Goal: Task Accomplishment & Management: Manage account settings

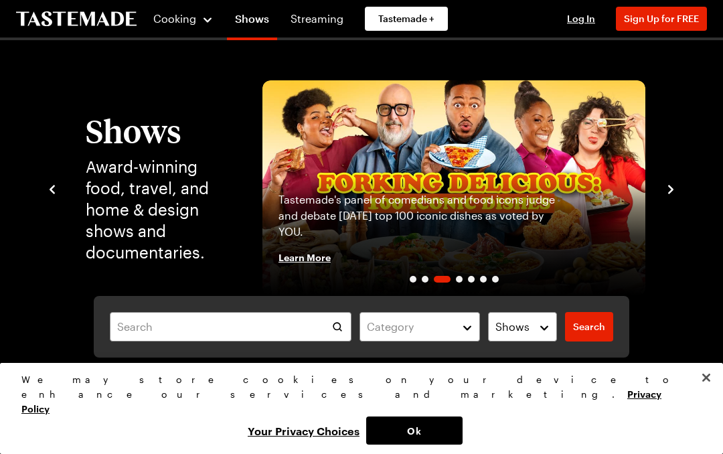
click at [583, 23] on span "Log In" at bounding box center [581, 18] width 28 height 11
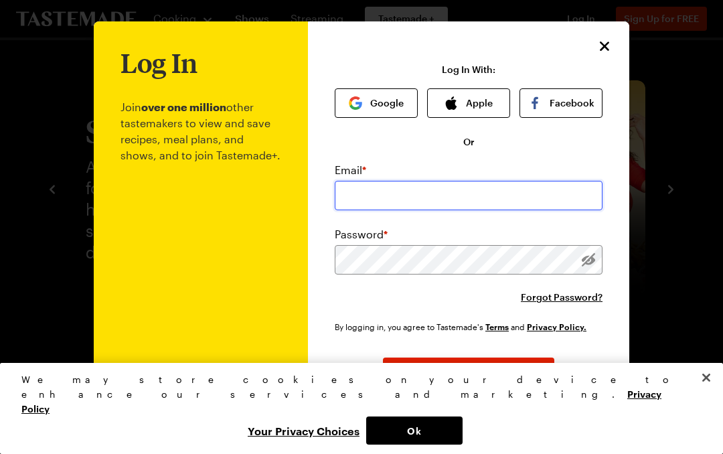
click at [352, 187] on input "email" at bounding box center [469, 195] width 268 height 29
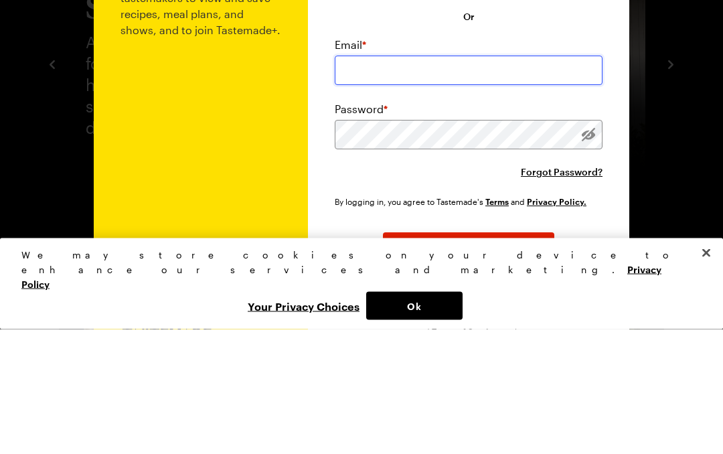
scroll to position [85, 0]
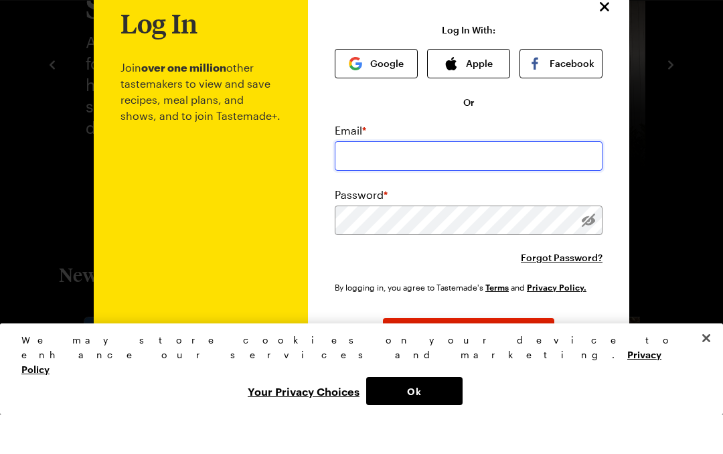
type input "[EMAIL_ADDRESS][DOMAIN_NAME]"
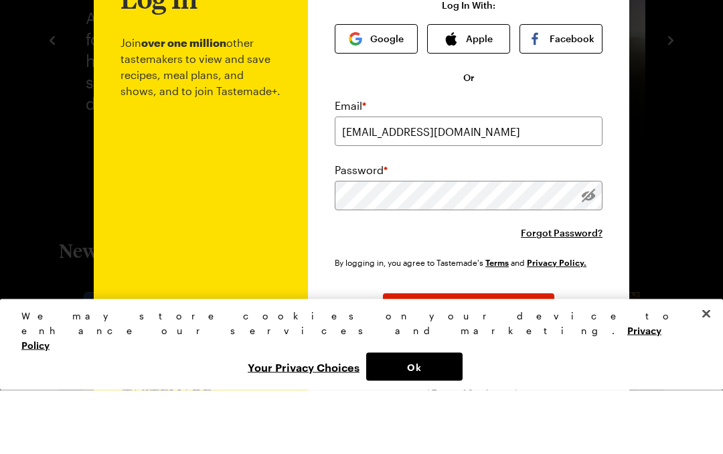
scroll to position [110, 0]
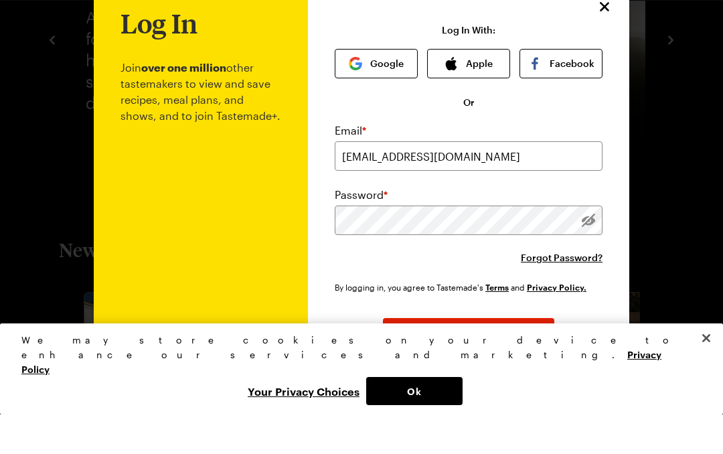
click at [493, 357] on button "Log In" at bounding box center [468, 371] width 171 height 29
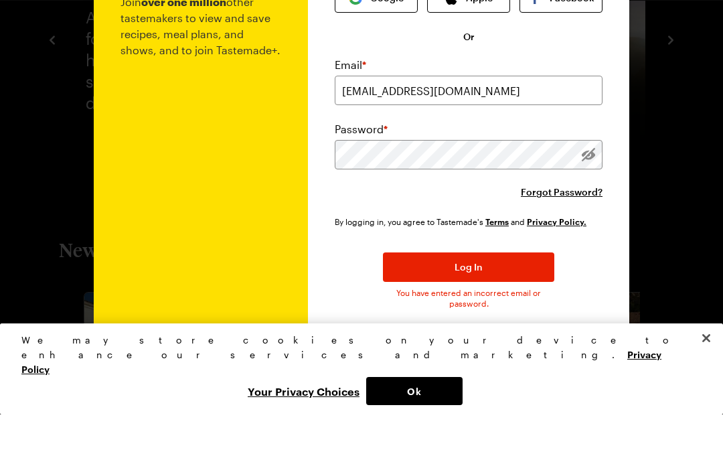
scroll to position [72, 0]
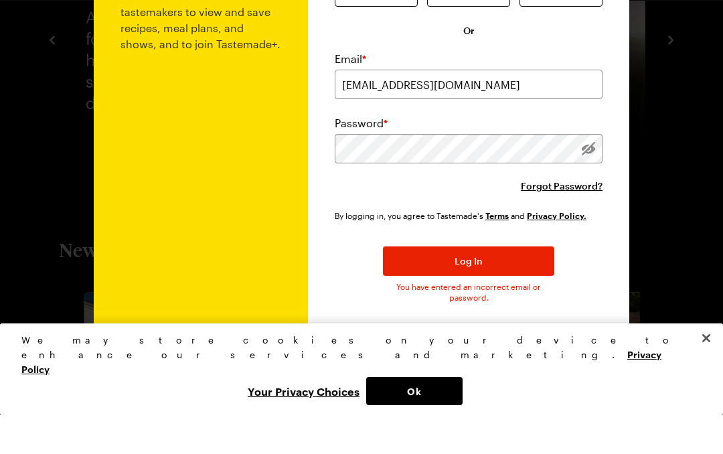
click at [567, 219] on span "Forgot Password?" at bounding box center [562, 225] width 82 height 13
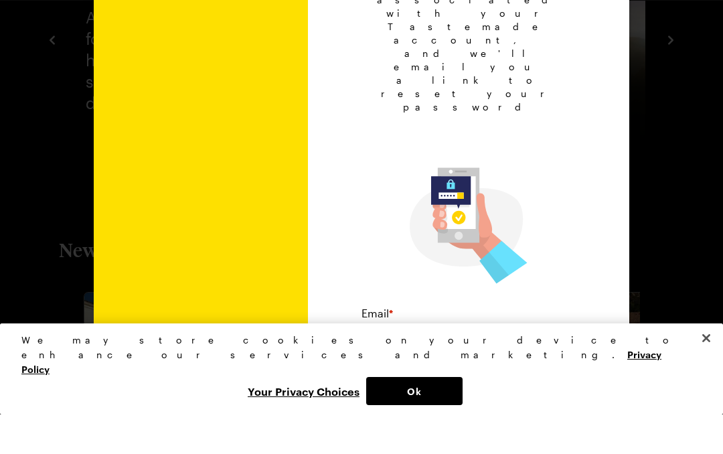
click at [506, 363] on input "email" at bounding box center [468, 377] width 214 height 29
type input "[EMAIL_ADDRESS][DOMAIN_NAME]"
click at [496, 414] on button "Submit" at bounding box center [468, 428] width 171 height 29
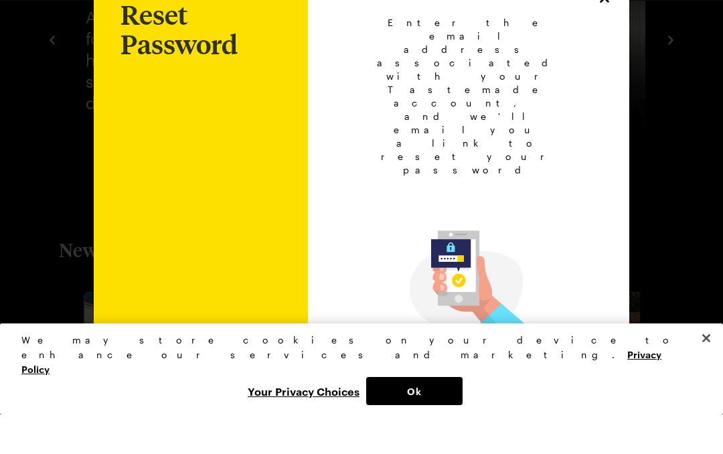
click at [462, 416] on button "Ok" at bounding box center [414, 430] width 96 height 28
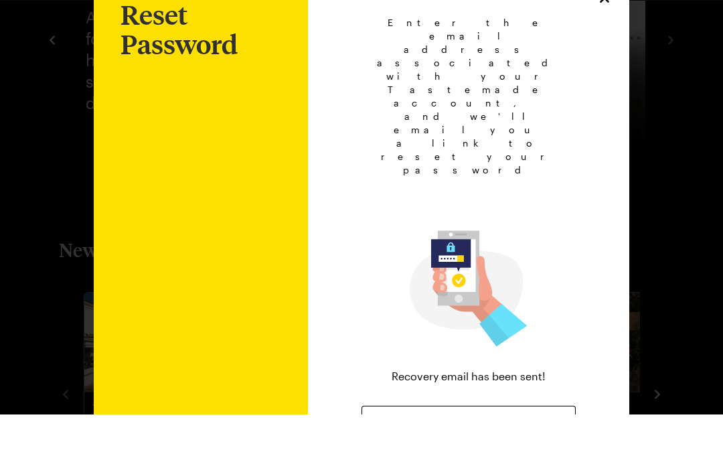
click at [486, 453] on span "Back to Login" at bounding box center [469, 459] width 62 height 13
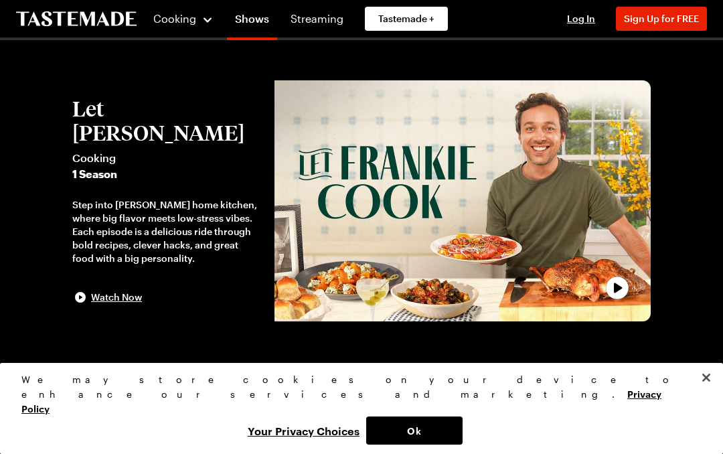
click at [462, 430] on button "Ok" at bounding box center [414, 430] width 96 height 28
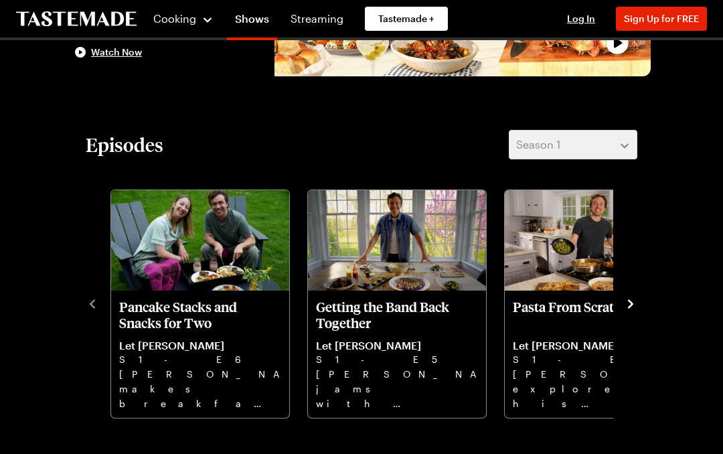
scroll to position [244, 0]
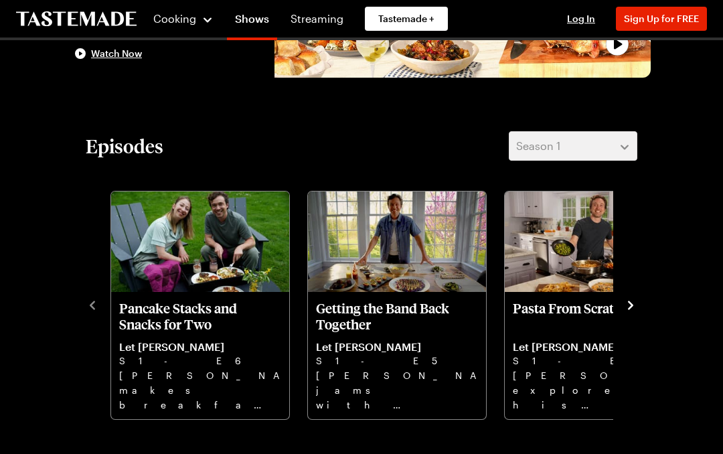
click at [634, 302] on icon "navigate to next item" at bounding box center [630, 304] width 13 height 13
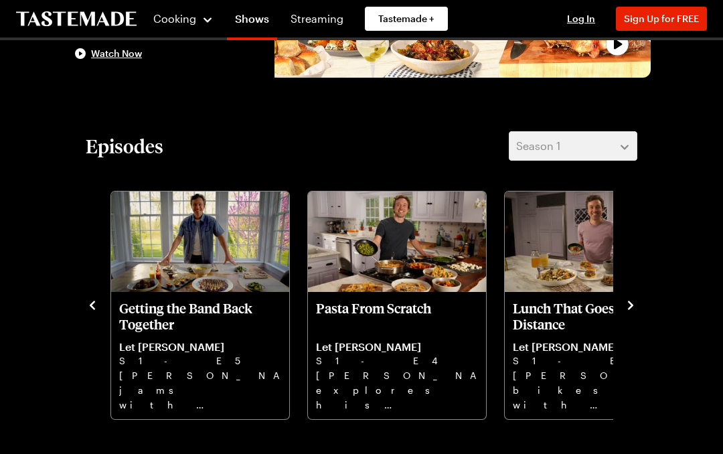
click at [634, 296] on button "navigate to next item" at bounding box center [630, 304] width 13 height 16
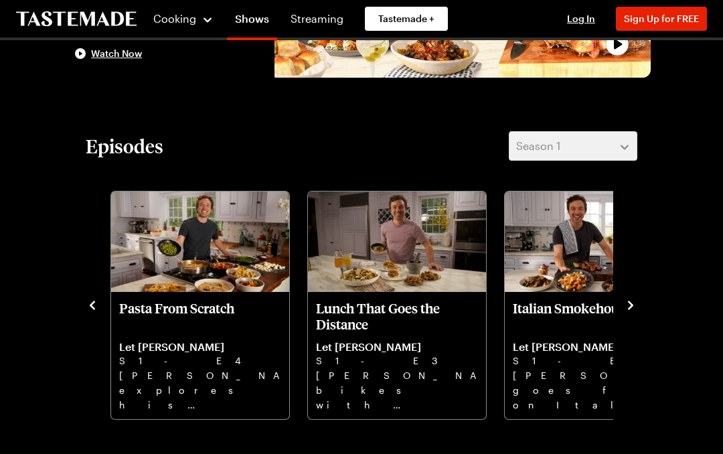
click at [632, 302] on icon "navigate to next item" at bounding box center [630, 304] width 13 height 13
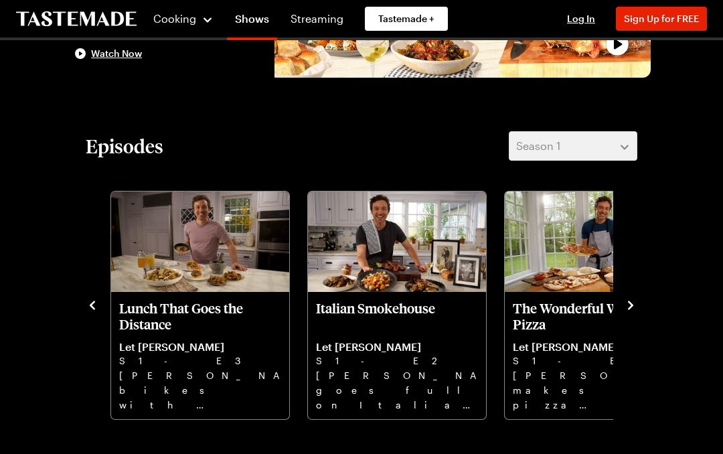
click at [632, 306] on icon "navigate to next item" at bounding box center [630, 304] width 5 height 9
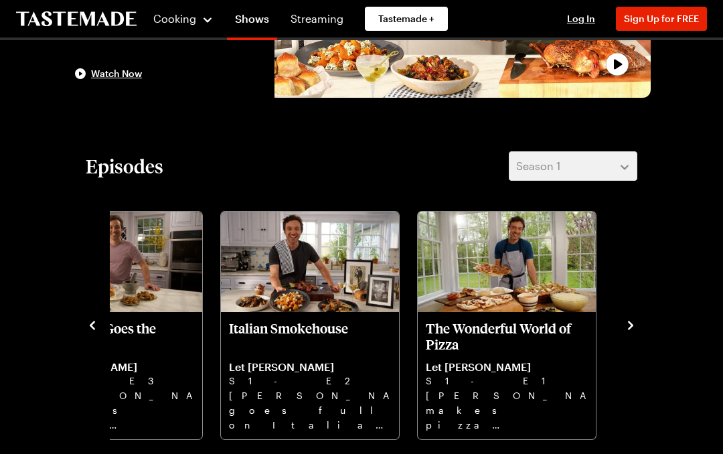
scroll to position [226, 0]
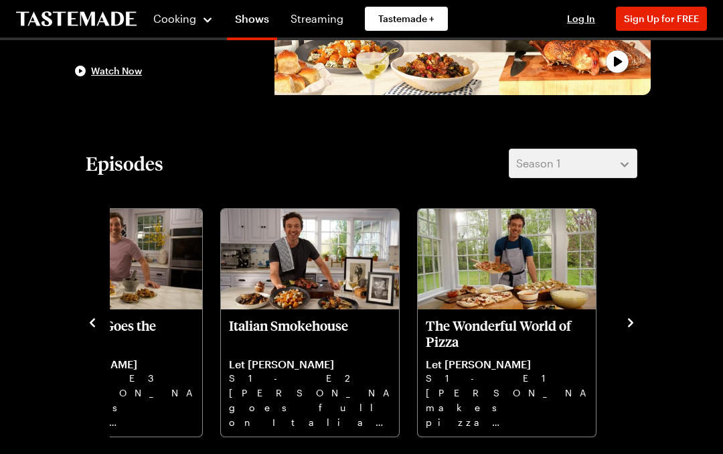
click at [86, 317] on icon "navigate to previous item" at bounding box center [92, 322] width 13 height 13
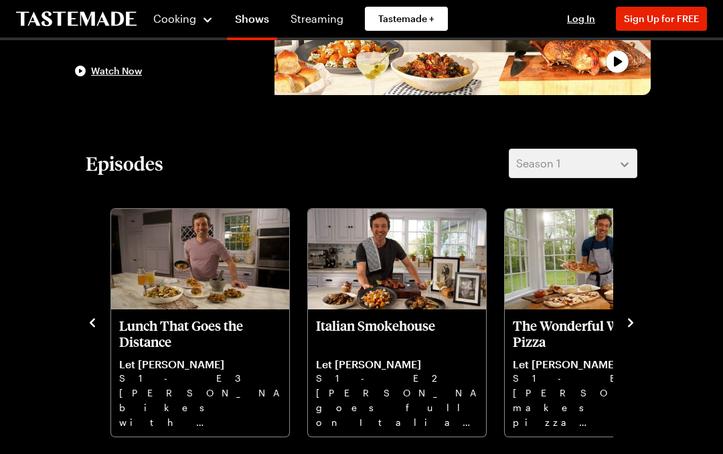
click at [88, 327] on icon "navigate to previous item" at bounding box center [92, 322] width 13 height 13
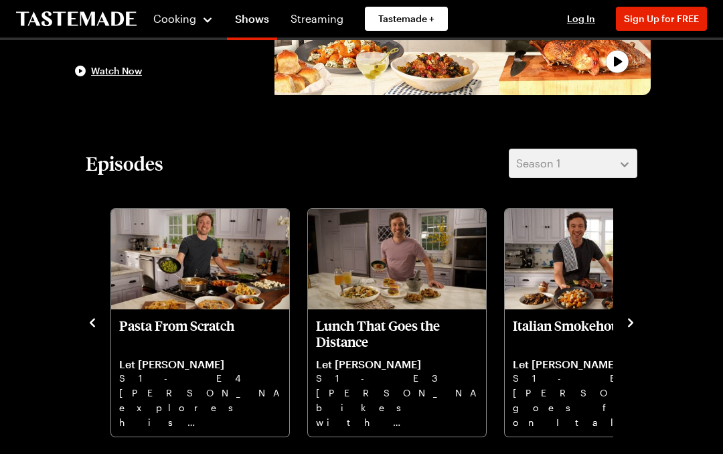
click at [92, 331] on div "Pancake Stacks and Snacks for Two Let Frankie Cook S1 - E6 Frankie makes breakf…" at bounding box center [361, 321] width 551 height 233
click at [85, 328] on div "Episodes Season 1 Pancake Stacks and Snacks for Two Let Frankie Cook S1 - E6 Fr…" at bounding box center [361, 293] width 578 height 289
click at [82, 319] on div "Episodes Season 1 Pancake Stacks and Snacks for Two Let Frankie Cook S1 - E6 Fr…" at bounding box center [361, 293] width 578 height 289
click at [82, 324] on div "Episodes Season 1 Pancake Stacks and Snacks for Two Let Frankie Cook S1 - E6 Fr…" at bounding box center [361, 293] width 578 height 289
click at [90, 325] on icon "navigate to previous item" at bounding box center [92, 322] width 13 height 13
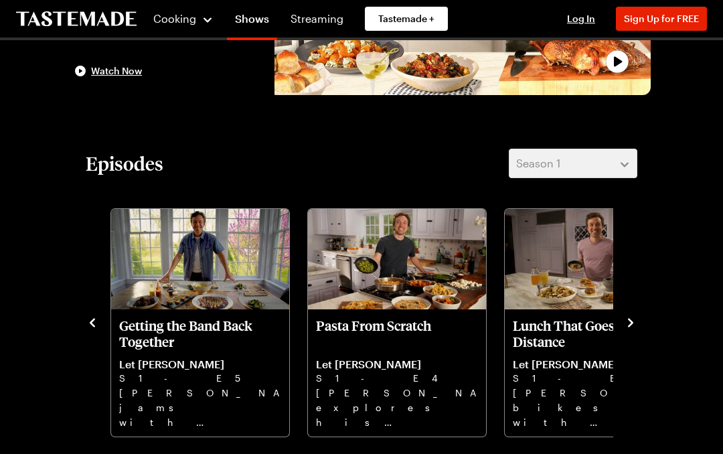
click at [89, 327] on icon "navigate to previous item" at bounding box center [92, 322] width 13 height 13
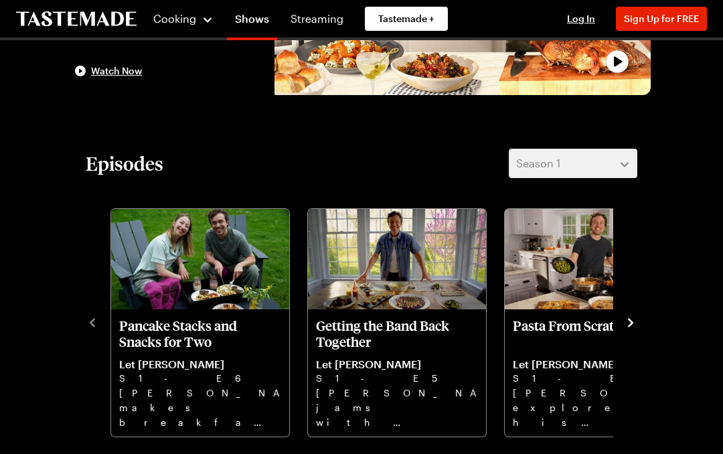
click at [84, 328] on div "Episodes Season 1 Pancake Stacks and Snacks for Two Let Frankie Cook S1 - E6 Fr…" at bounding box center [361, 293] width 578 height 289
click at [628, 314] on button "navigate to next item" at bounding box center [630, 321] width 13 height 16
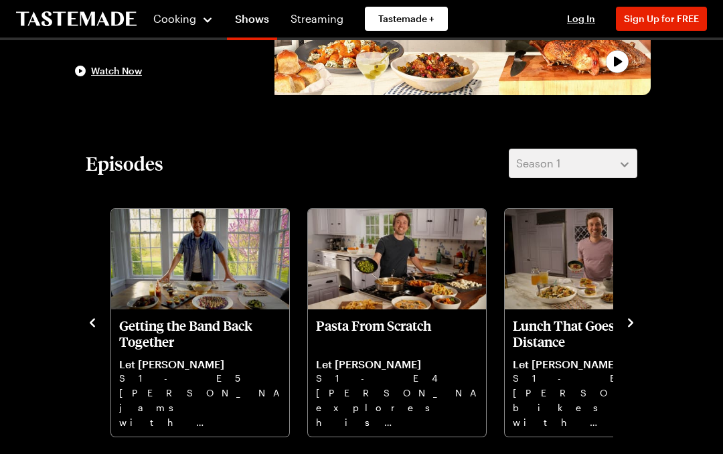
click at [630, 328] on icon "navigate to next item" at bounding box center [630, 322] width 13 height 13
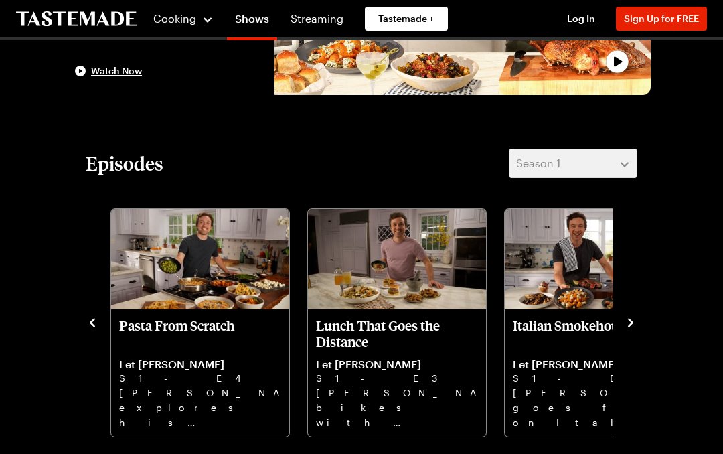
click at [634, 320] on icon "navigate to next item" at bounding box center [630, 322] width 13 height 13
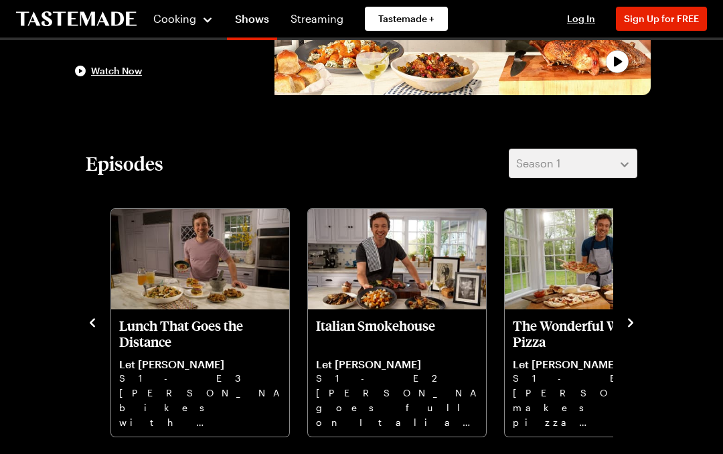
click at [636, 320] on icon "navigate to next item" at bounding box center [630, 322] width 13 height 13
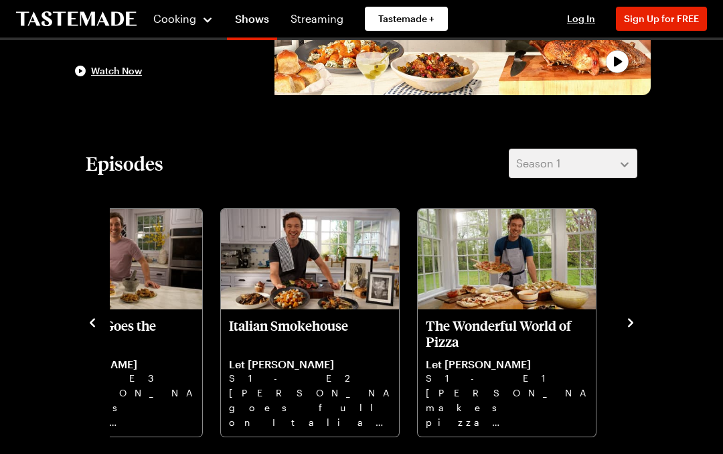
click at [91, 326] on icon "navigate to previous item" at bounding box center [92, 322] width 13 height 13
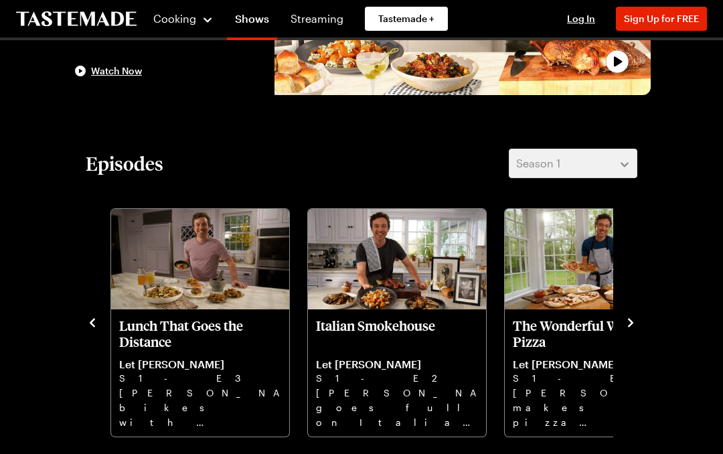
scroll to position [280, 0]
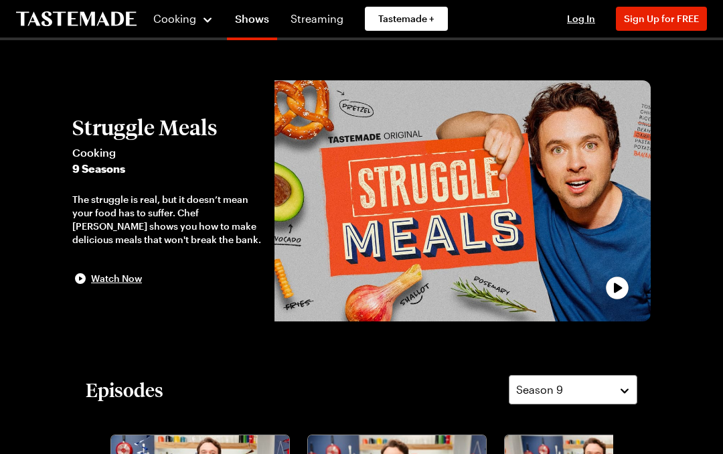
click at [573, 23] on span "Log In" at bounding box center [581, 18] width 28 height 11
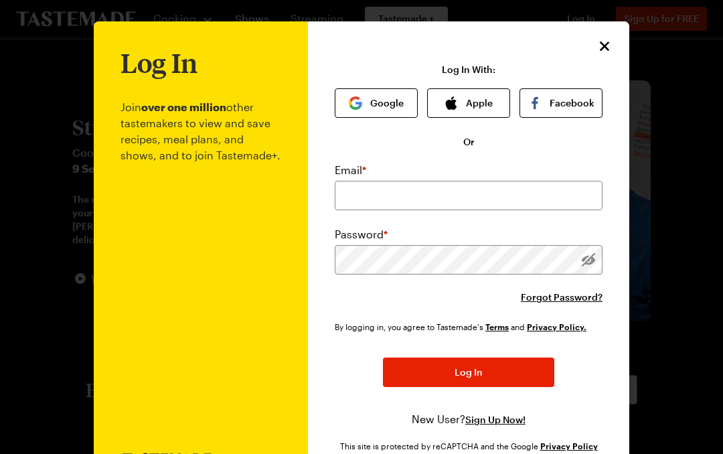
click at [609, 51] on icon "Close" at bounding box center [604, 46] width 16 height 16
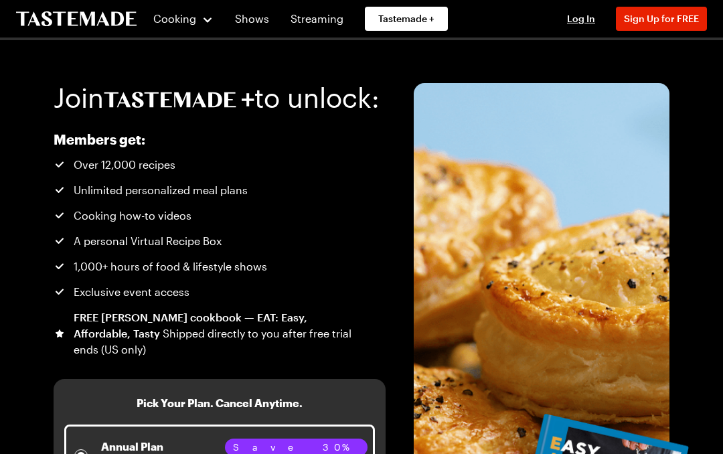
click at [173, 411] on h3 "Pick Your Plan. Cancel Anytime." at bounding box center [219, 403] width 166 height 16
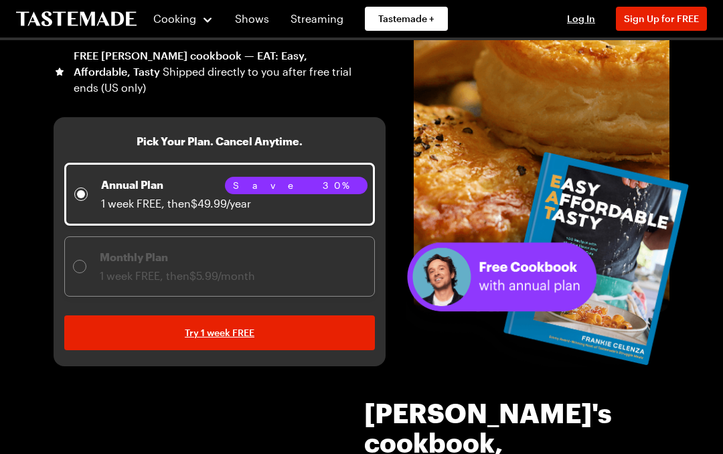
scroll to position [270, 0]
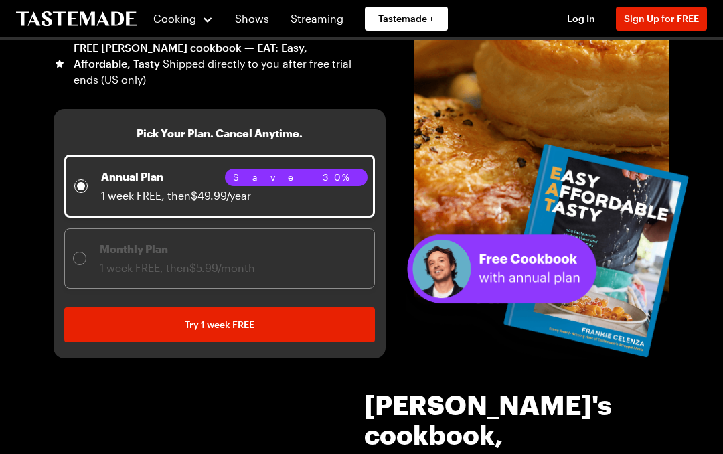
click at [79, 262] on div at bounding box center [80, 258] width 8 height 8
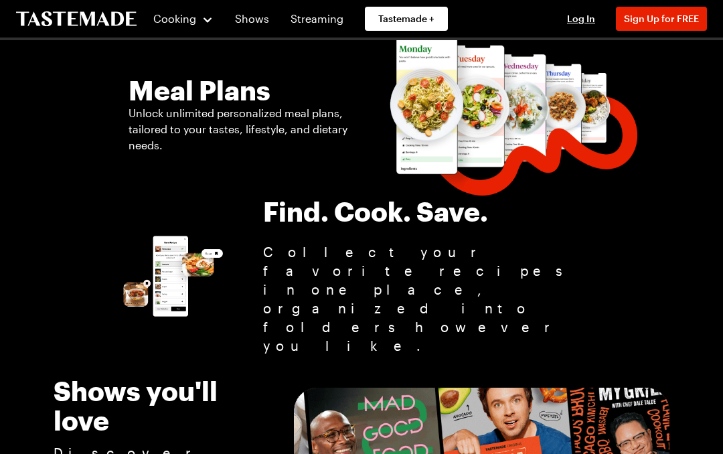
scroll to position [1635, 0]
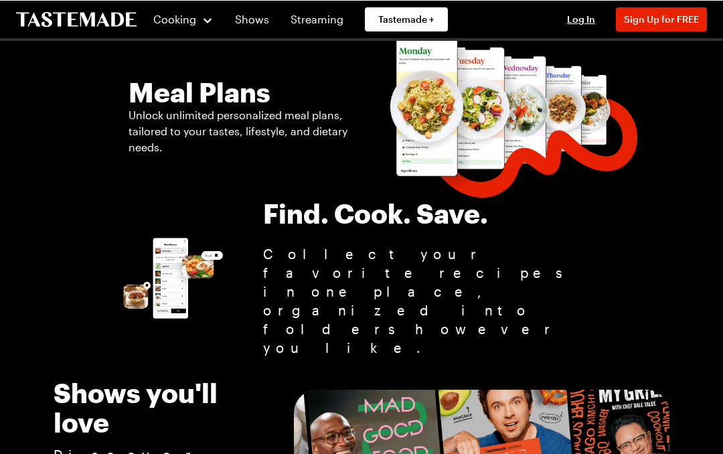
click at [582, 24] on span "Log In" at bounding box center [581, 18] width 28 height 11
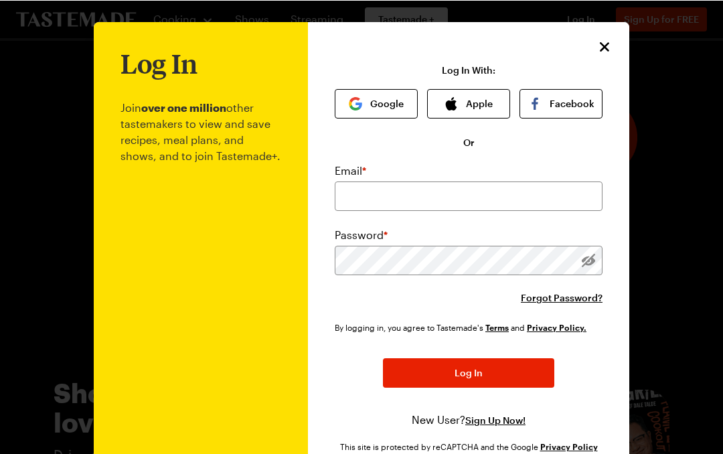
scroll to position [1634, 0]
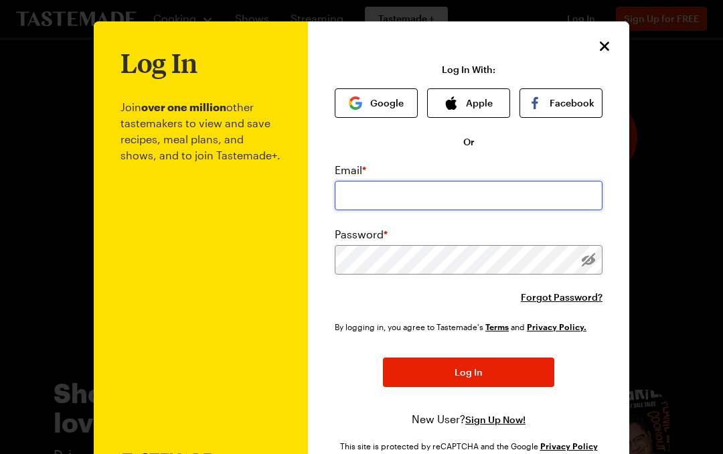
click at [505, 193] on input "email" at bounding box center [469, 195] width 268 height 29
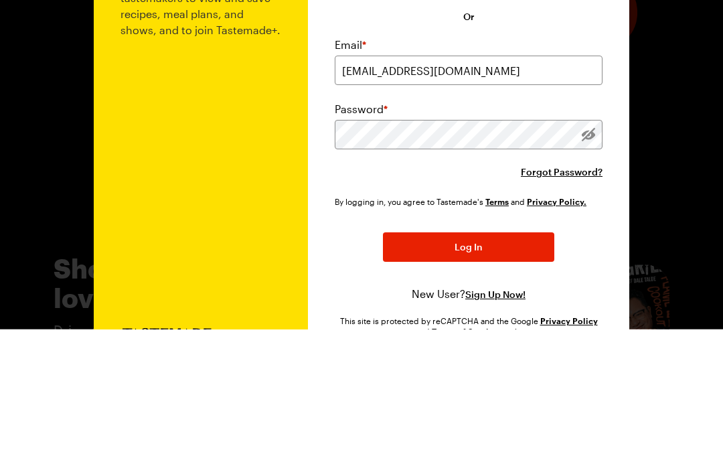
scroll to position [1759, 0]
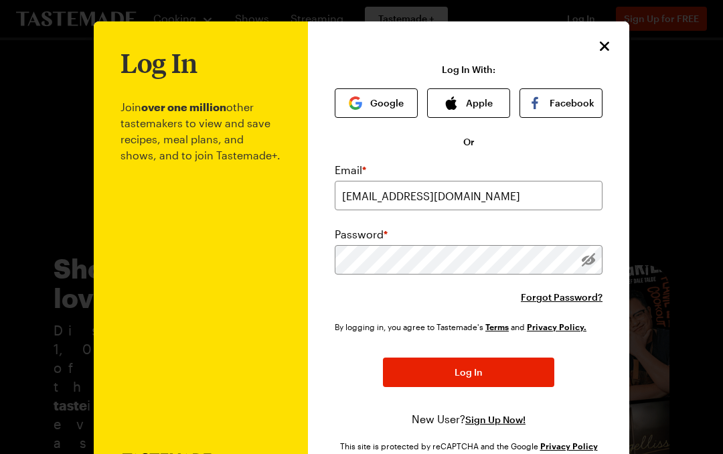
click at [593, 223] on div "Email * jonniwiesler@gmail.com Password * Forgot Password?" at bounding box center [469, 233] width 268 height 142
click at [592, 221] on div "Email * jonniwiesler@gmail.com Password * Forgot Password?" at bounding box center [469, 233] width 268 height 142
click at [587, 222] on div "Email * jonniwiesler@gmail.com Password * Forgot Password?" at bounding box center [469, 233] width 268 height 142
click at [355, 209] on input "jonniwiesler@gmail.com" at bounding box center [469, 195] width 268 height 29
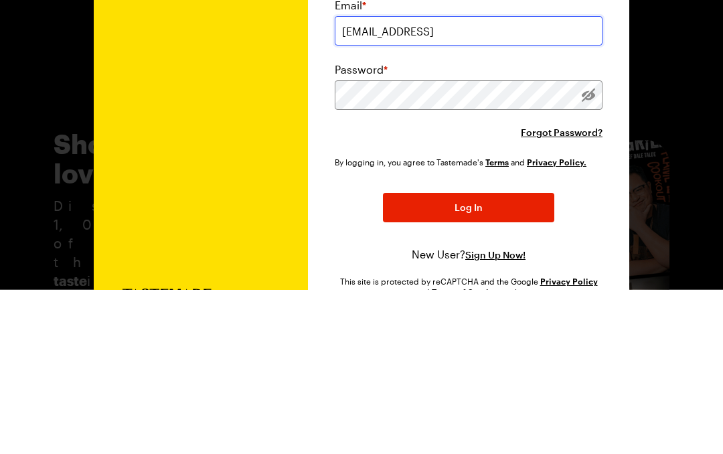
type input "jonniwiesler@gmail.com"
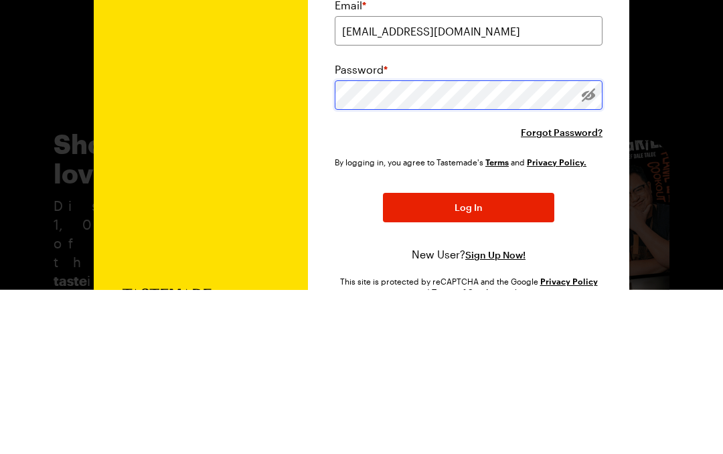
click at [589, 252] on button "button" at bounding box center [588, 259] width 15 height 15
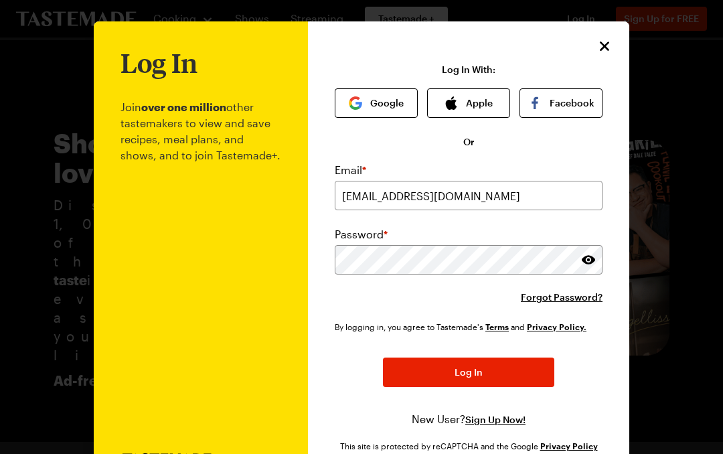
click at [493, 328] on link "Terms" at bounding box center [496, 325] width 23 height 11
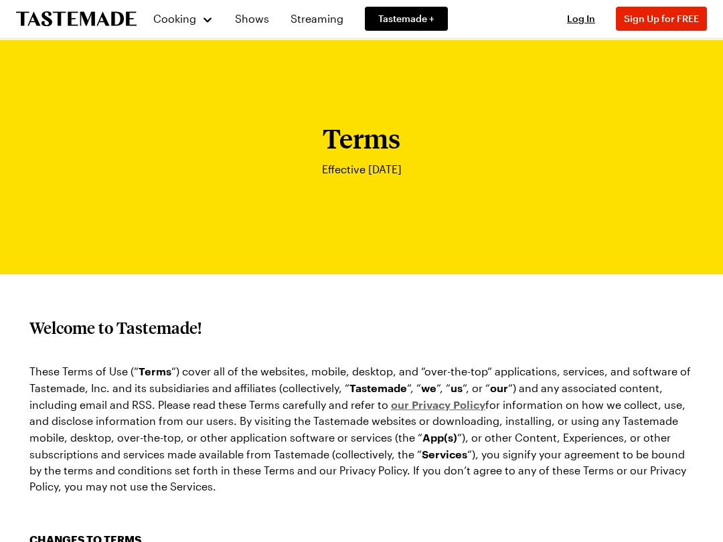
click at [582, 21] on span "Log In" at bounding box center [581, 18] width 28 height 11
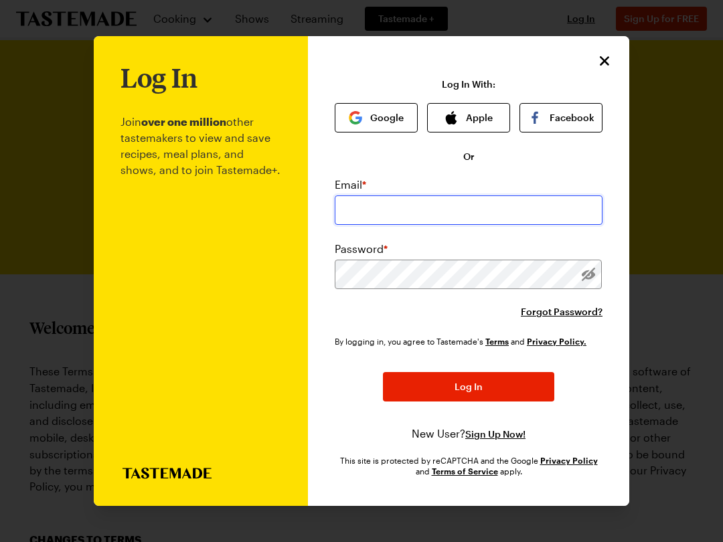
click at [361, 195] on input "email" at bounding box center [469, 209] width 268 height 29
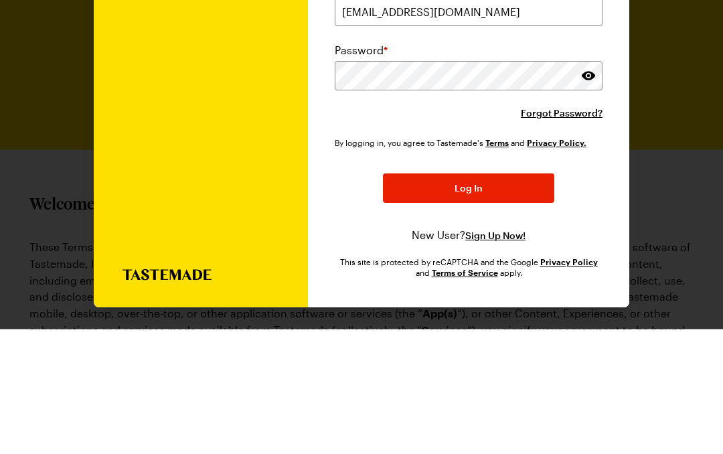
scroll to position [85, 0]
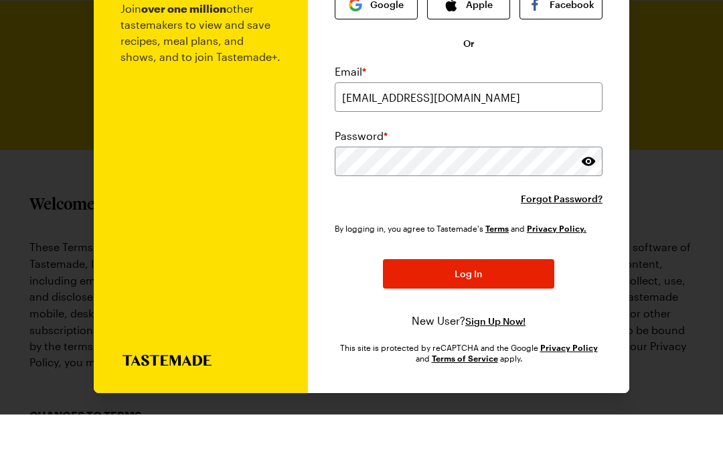
click at [454, 306] on span "Log In" at bounding box center [468, 312] width 28 height 13
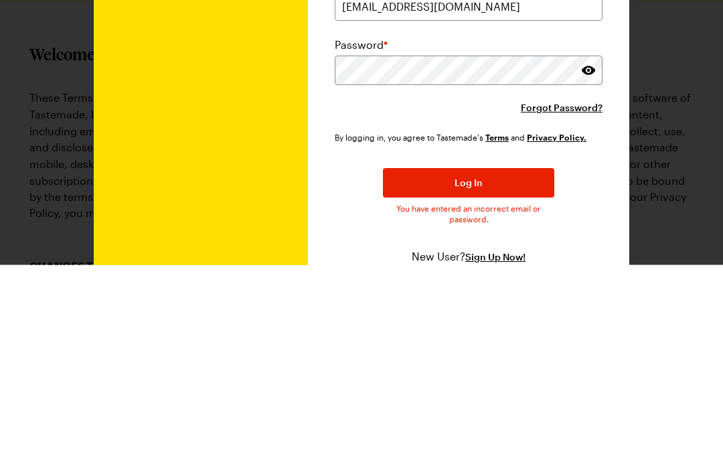
scroll to position [235, 0]
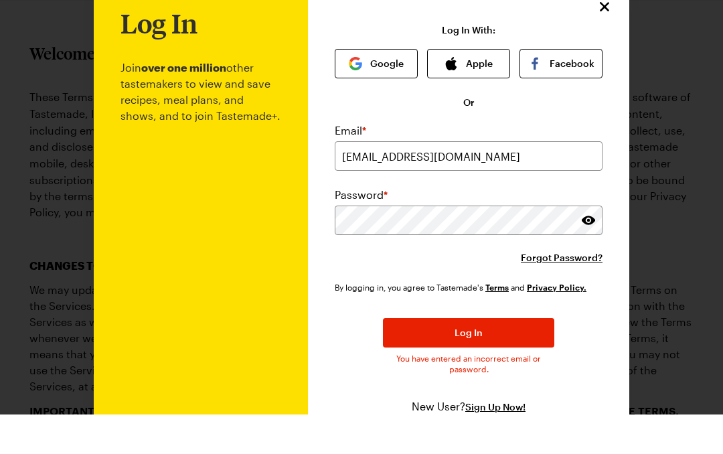
click at [459, 365] on span "Log In" at bounding box center [468, 371] width 28 height 13
click at [392, 181] on input "[EMAIL_ADDRESS][DOMAIN_NAME]" at bounding box center [469, 195] width 268 height 29
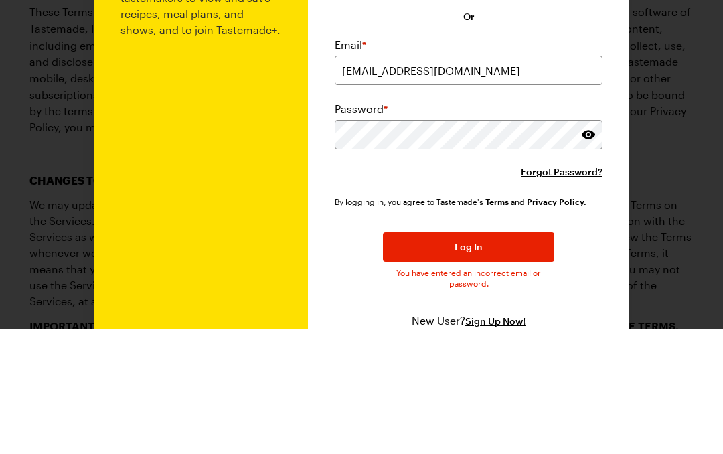
scroll to position [320, 0]
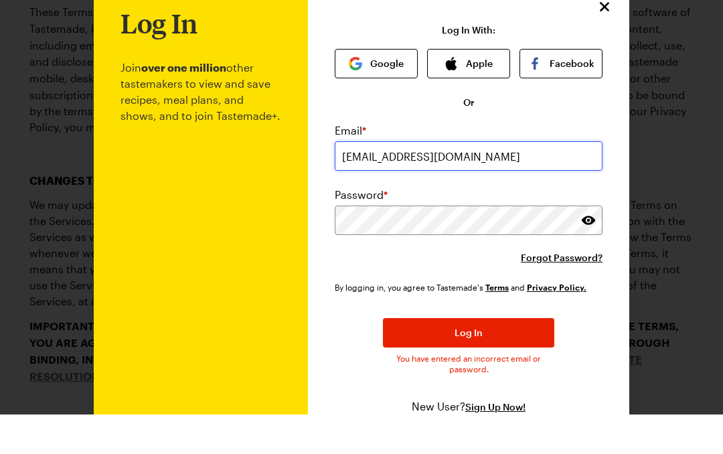
type input "[EMAIL_ADDRESS][DOMAIN_NAME]"
click at [460, 365] on span "Log In" at bounding box center [468, 371] width 28 height 13
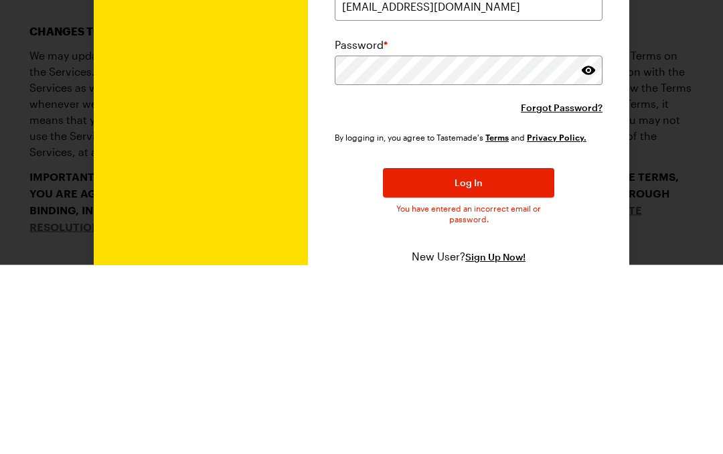
scroll to position [470, 0]
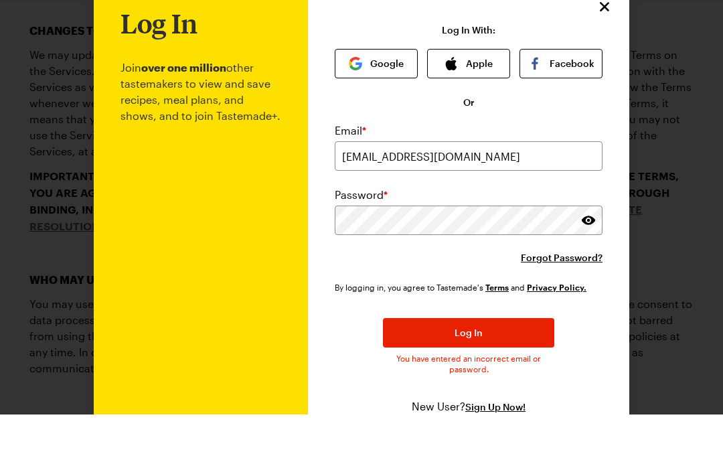
click at [452, 357] on button "Log In" at bounding box center [468, 371] width 171 height 29
click at [611, 38] on icon "Close" at bounding box center [604, 46] width 16 height 16
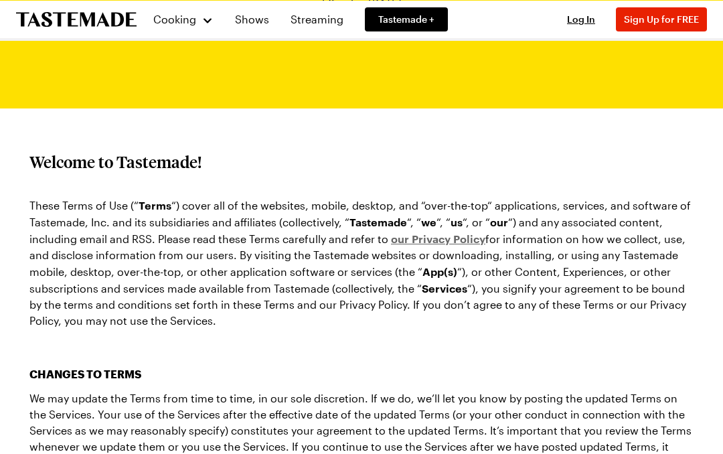
scroll to position [0, 0]
